Goal: Information Seeking & Learning: Learn about a topic

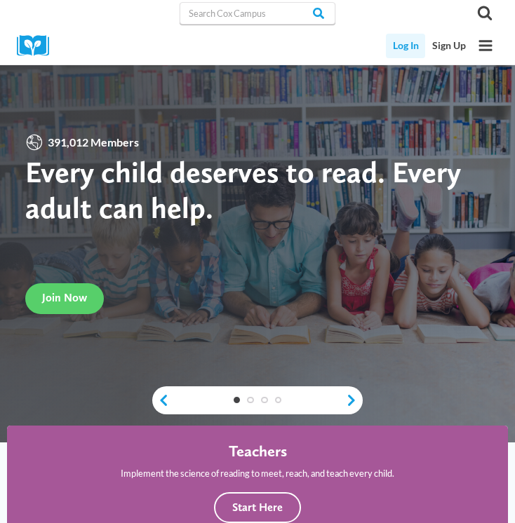
click at [409, 42] on link "Log In" at bounding box center [405, 46] width 39 height 25
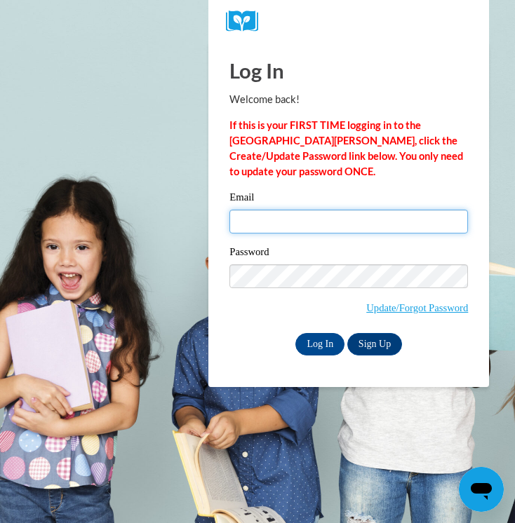
click at [334, 219] on input "Email" at bounding box center [348, 222] width 238 height 24
type input "sassmankali@gmail.com"
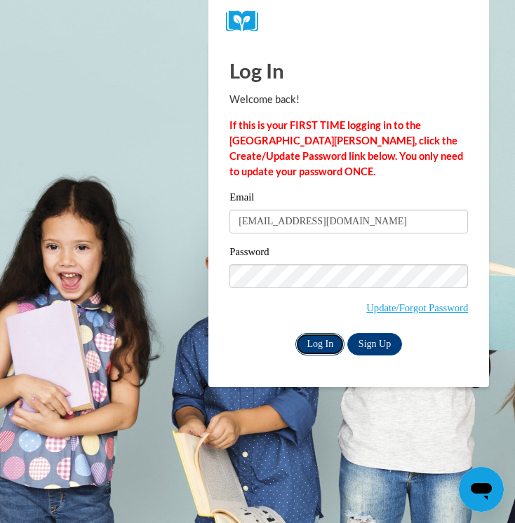
click at [324, 339] on input "Log In" at bounding box center [319, 344] width 49 height 22
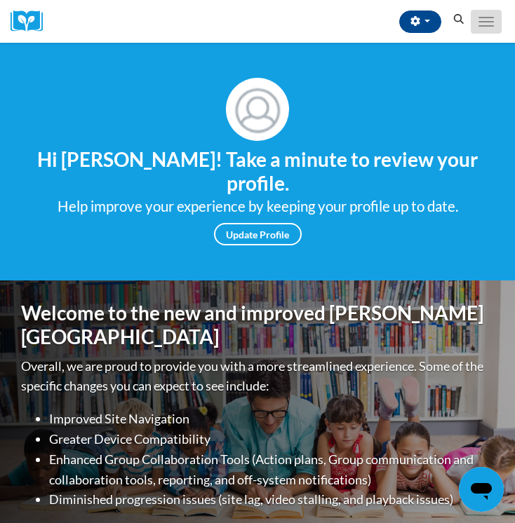
click at [492, 14] on button "Toggle navigation" at bounding box center [485, 22] width 31 height 24
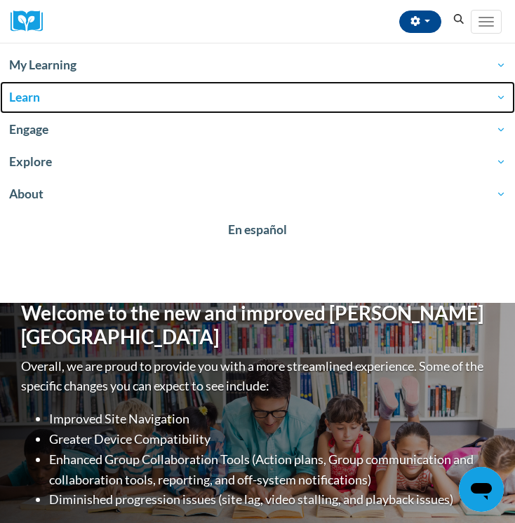
click at [33, 100] on span "Learn" at bounding box center [257, 97] width 496 height 17
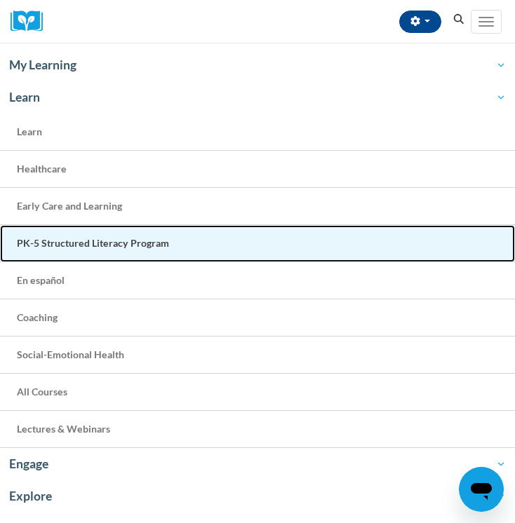
click at [99, 241] on span "PK-5 Structured Literacy Program" at bounding box center [93, 243] width 152 height 12
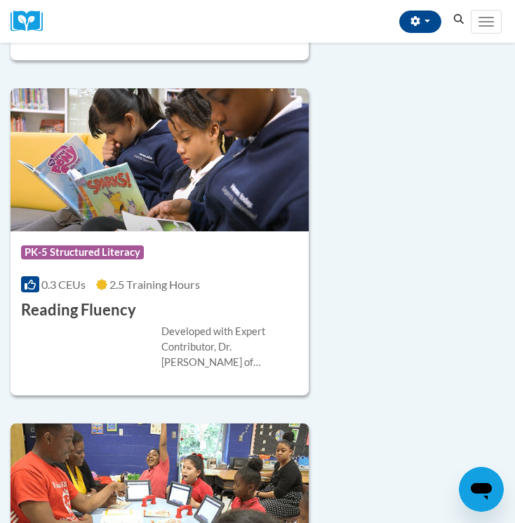
scroll to position [2835, 0]
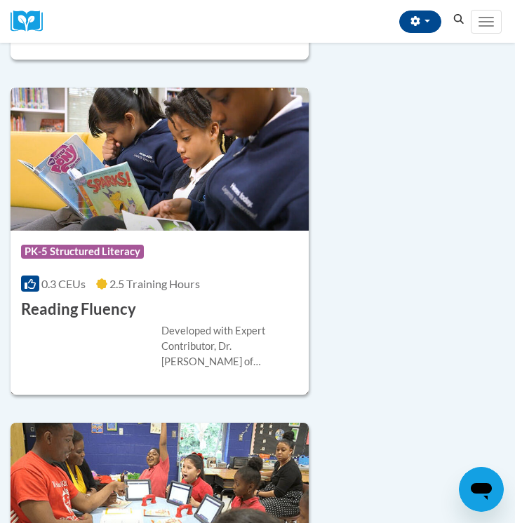
click at [120, 299] on h3 "Reading Fluency" at bounding box center [78, 310] width 115 height 22
